Goal: Task Accomplishment & Management: Use online tool/utility

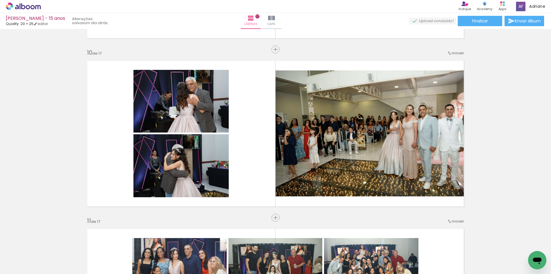
scroll to position [138, 0]
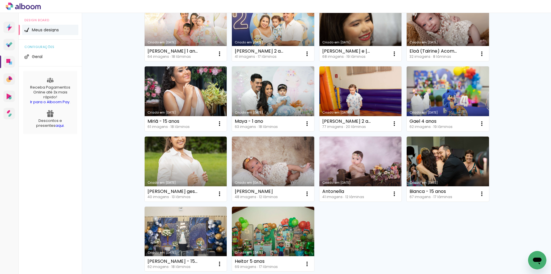
scroll to position [287, 0]
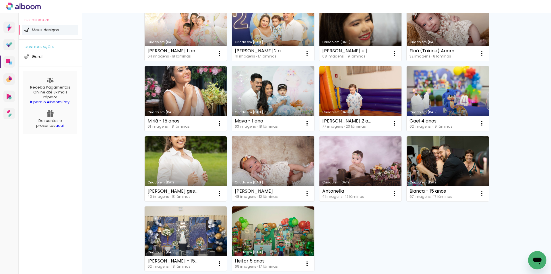
click at [272, 159] on link "Criado em [DATE]" at bounding box center [273, 168] width 82 height 65
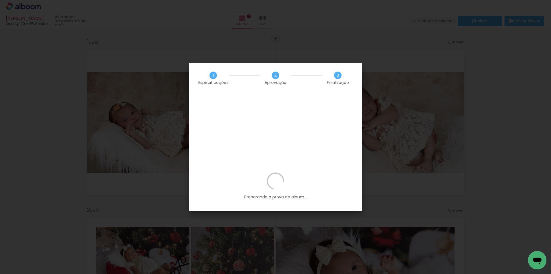
scroll to position [0, 1073]
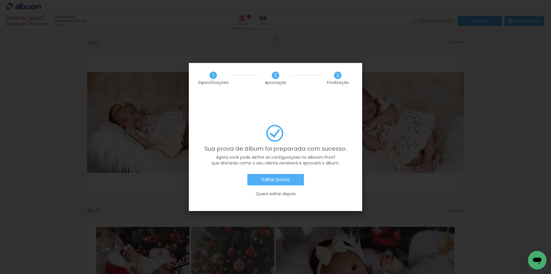
click at [0, 0] on slot "Editar prova" at bounding box center [0, 0] width 0 height 0
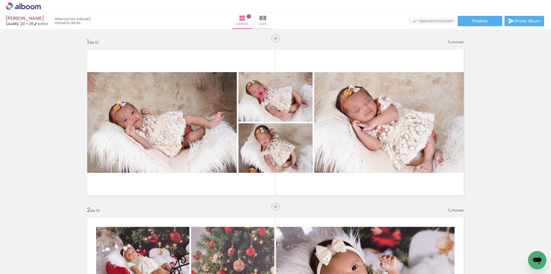
scroll to position [0, 1073]
